Goal: Check status

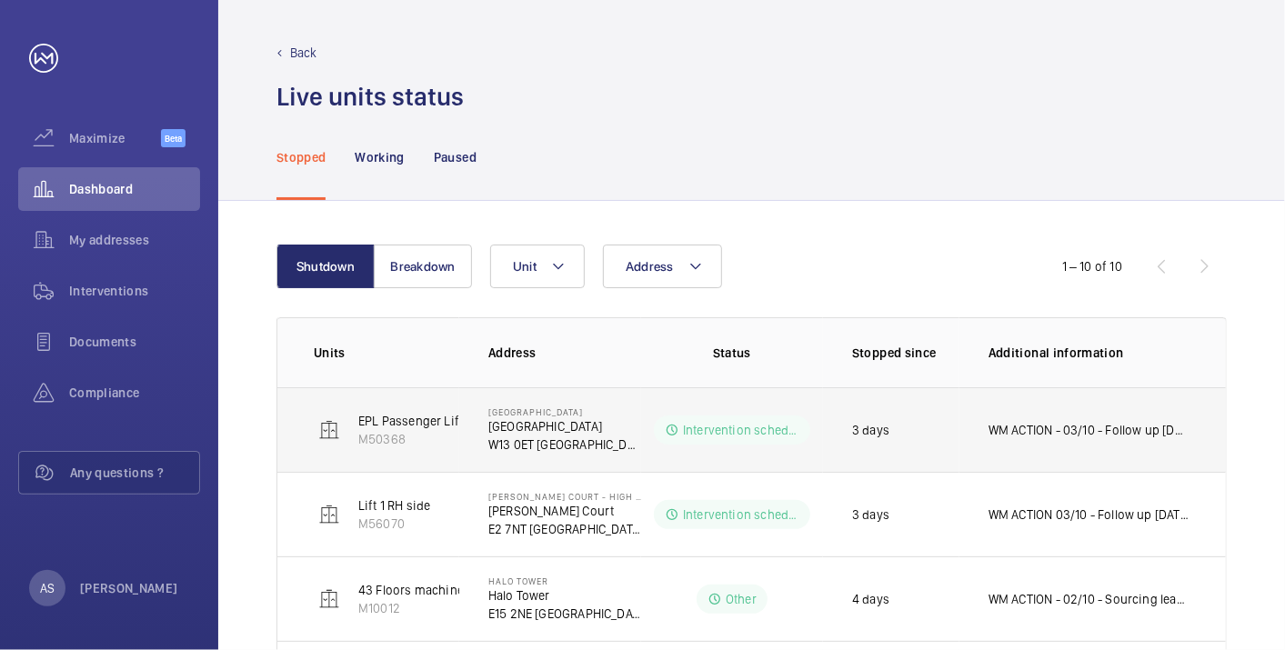
click at [928, 428] on td "3 days" at bounding box center [891, 429] width 136 height 85
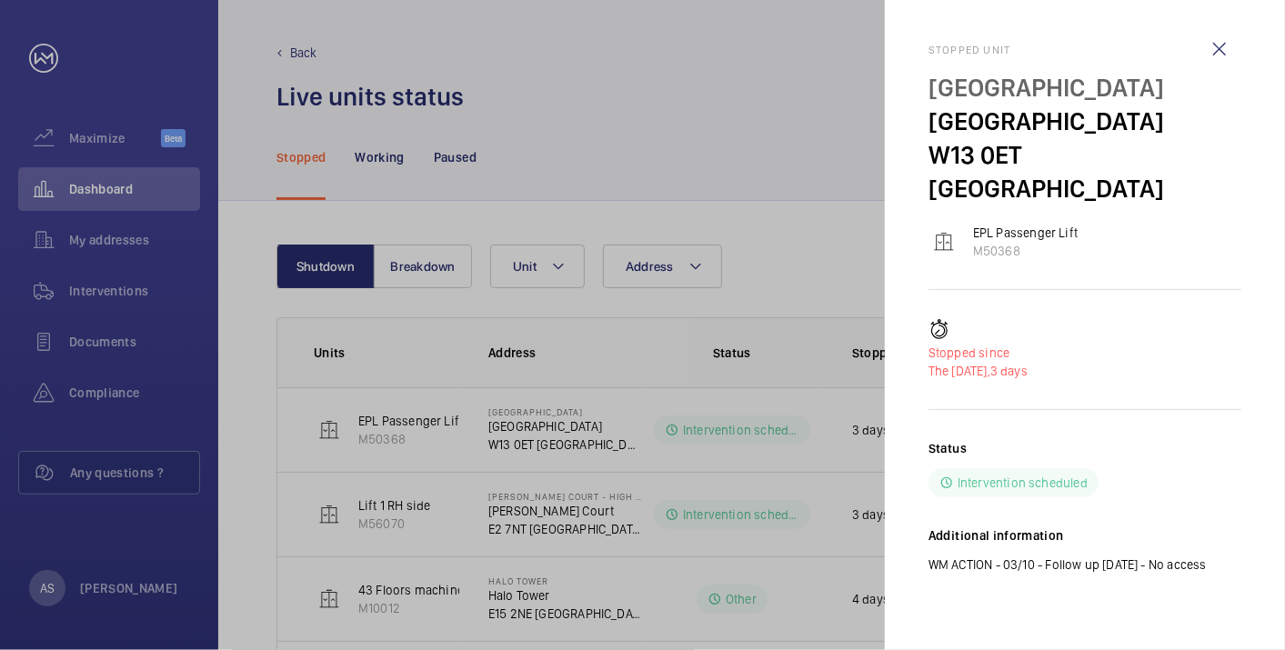
click at [765, 386] on div at bounding box center [642, 325] width 1285 height 650
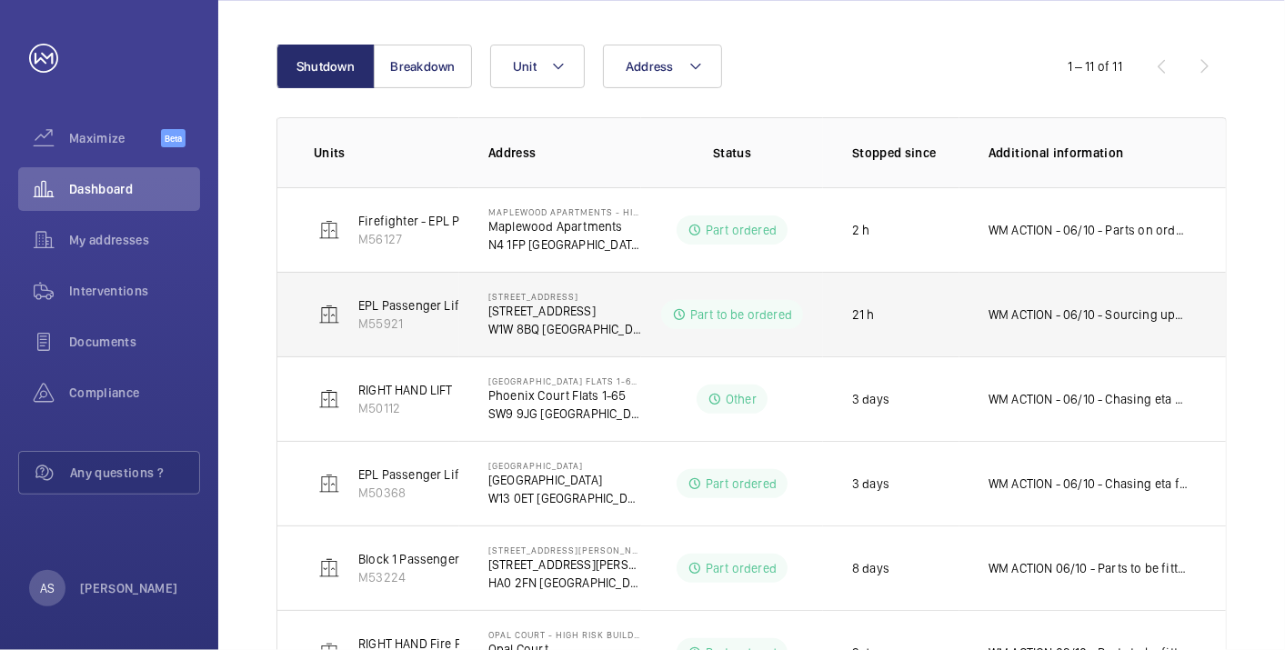
scroll to position [219, 0]
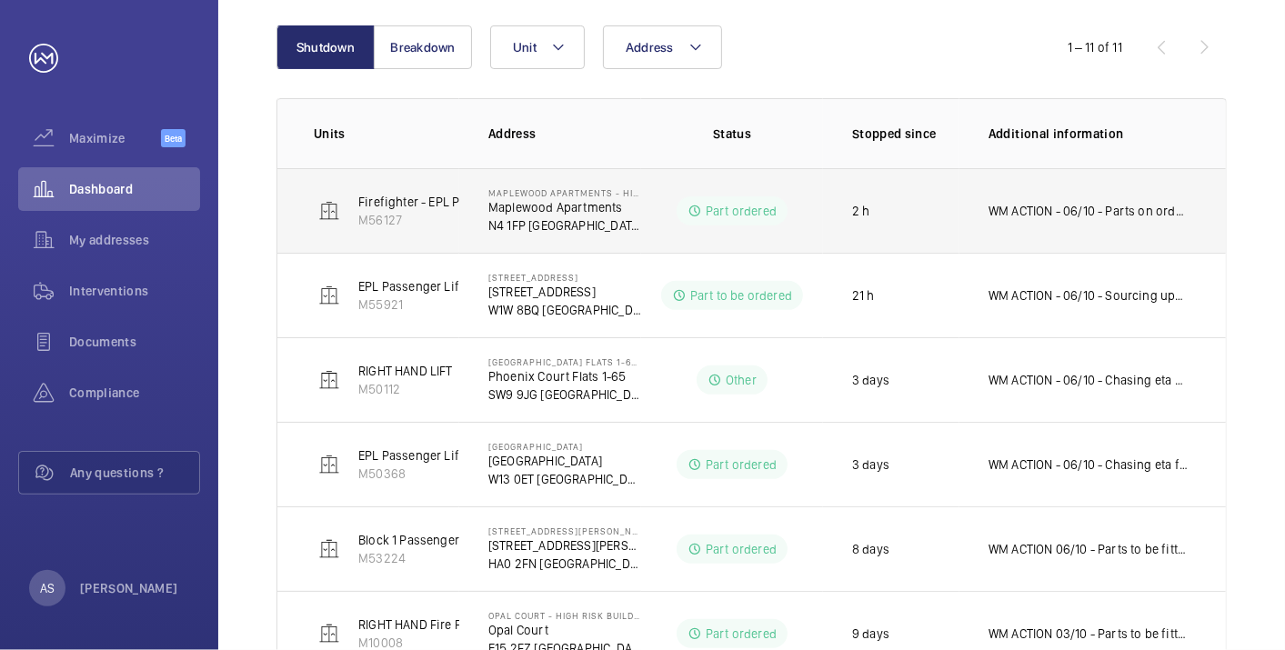
click at [1165, 193] on td "WM ACTION - 06/10 - Parts on order ETA Thursday. 06/10 - Doors will not re lear…" at bounding box center [1092, 210] width 266 height 85
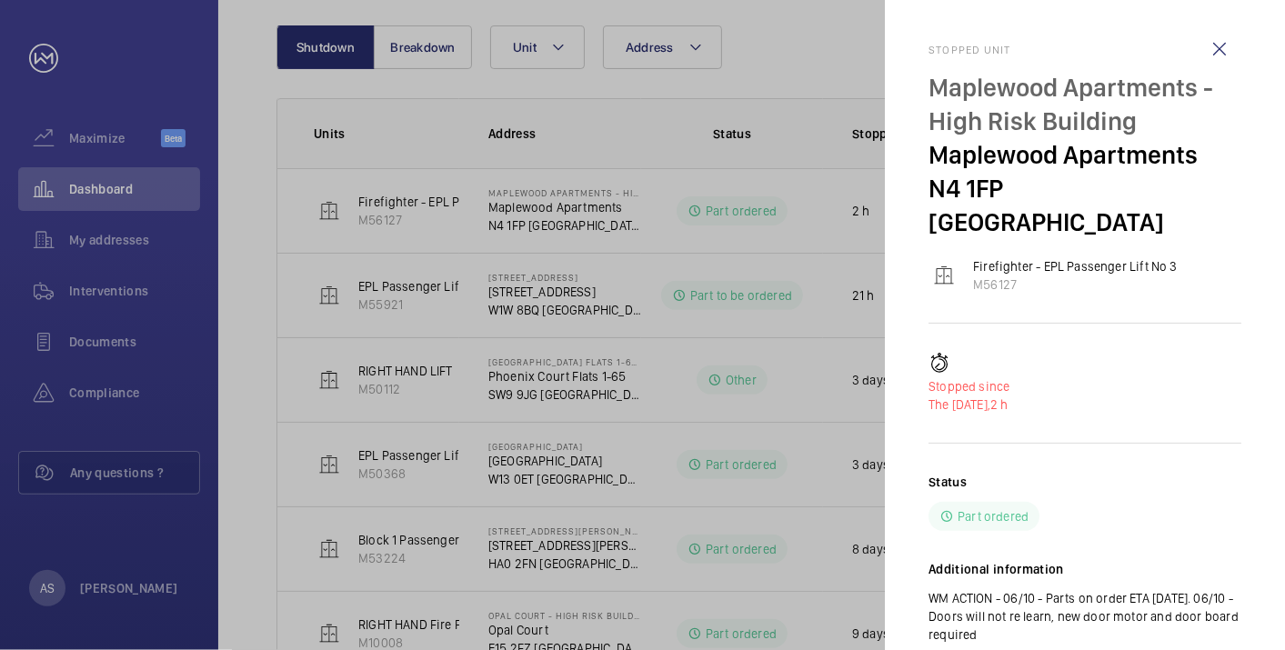
click at [515, 448] on div at bounding box center [642, 325] width 1285 height 650
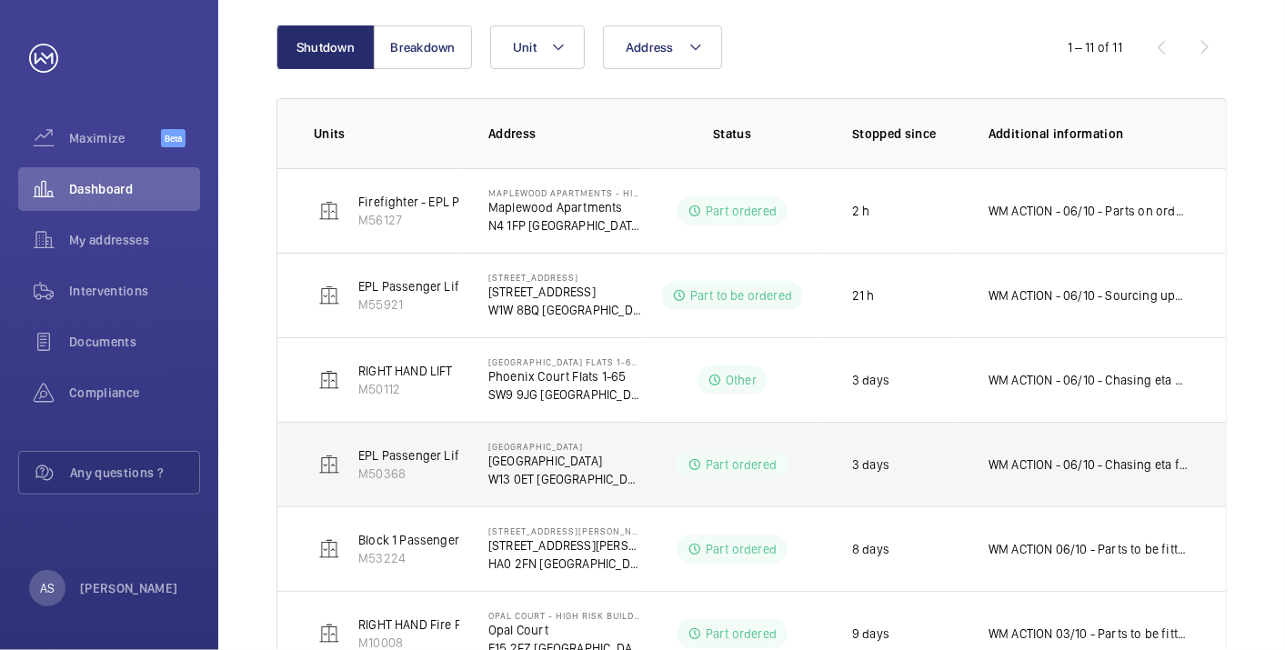
click at [1021, 462] on p "WM ACTION - 06/10 - Chasing eta from suppliers 03/10 - Car top board required, …" at bounding box center [1088, 464] width 201 height 18
